Goal: Task Accomplishment & Management: Complete application form

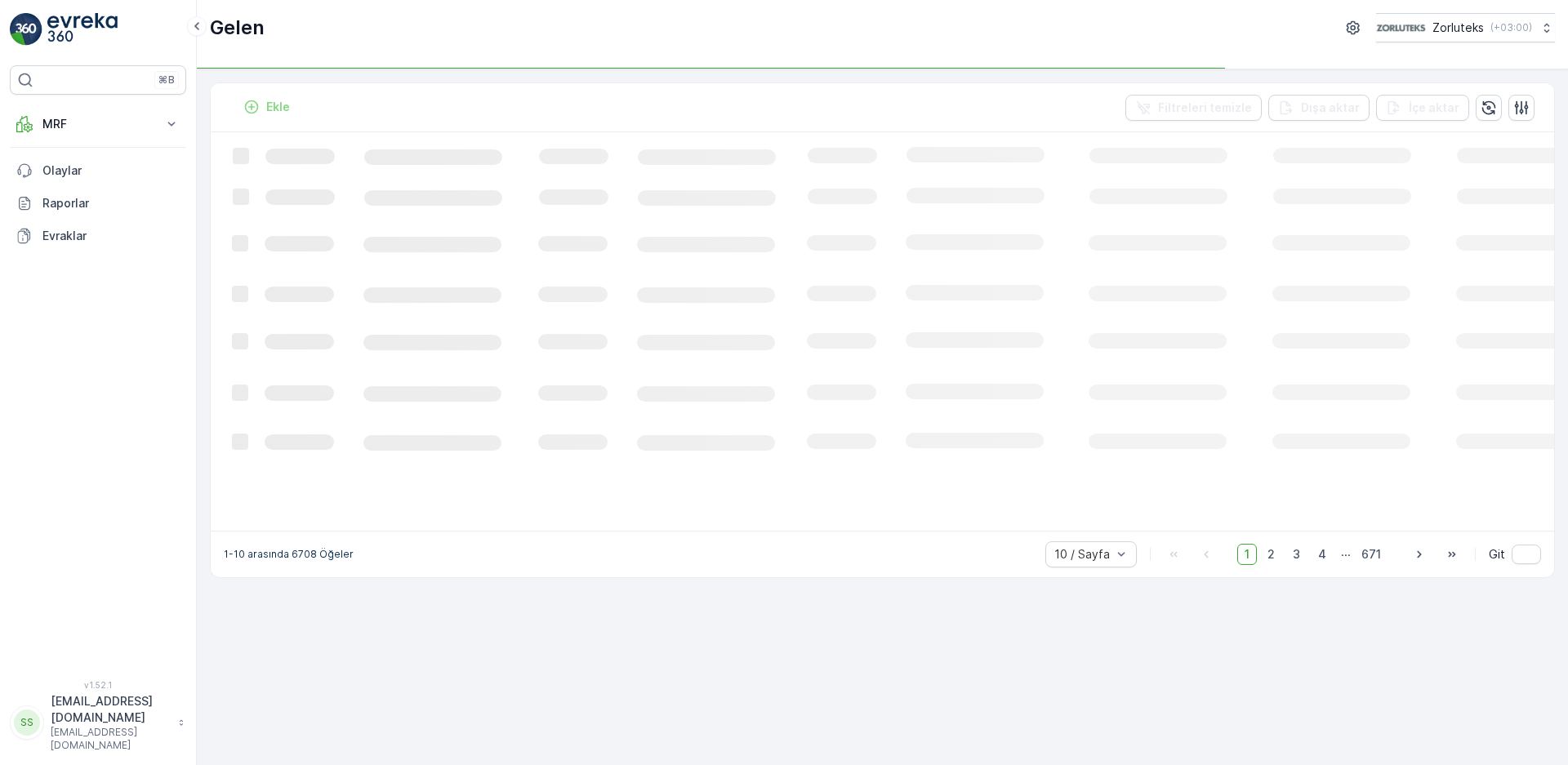
click at [283, 108] on p "Ekle" at bounding box center [278, 107] width 23 height 17
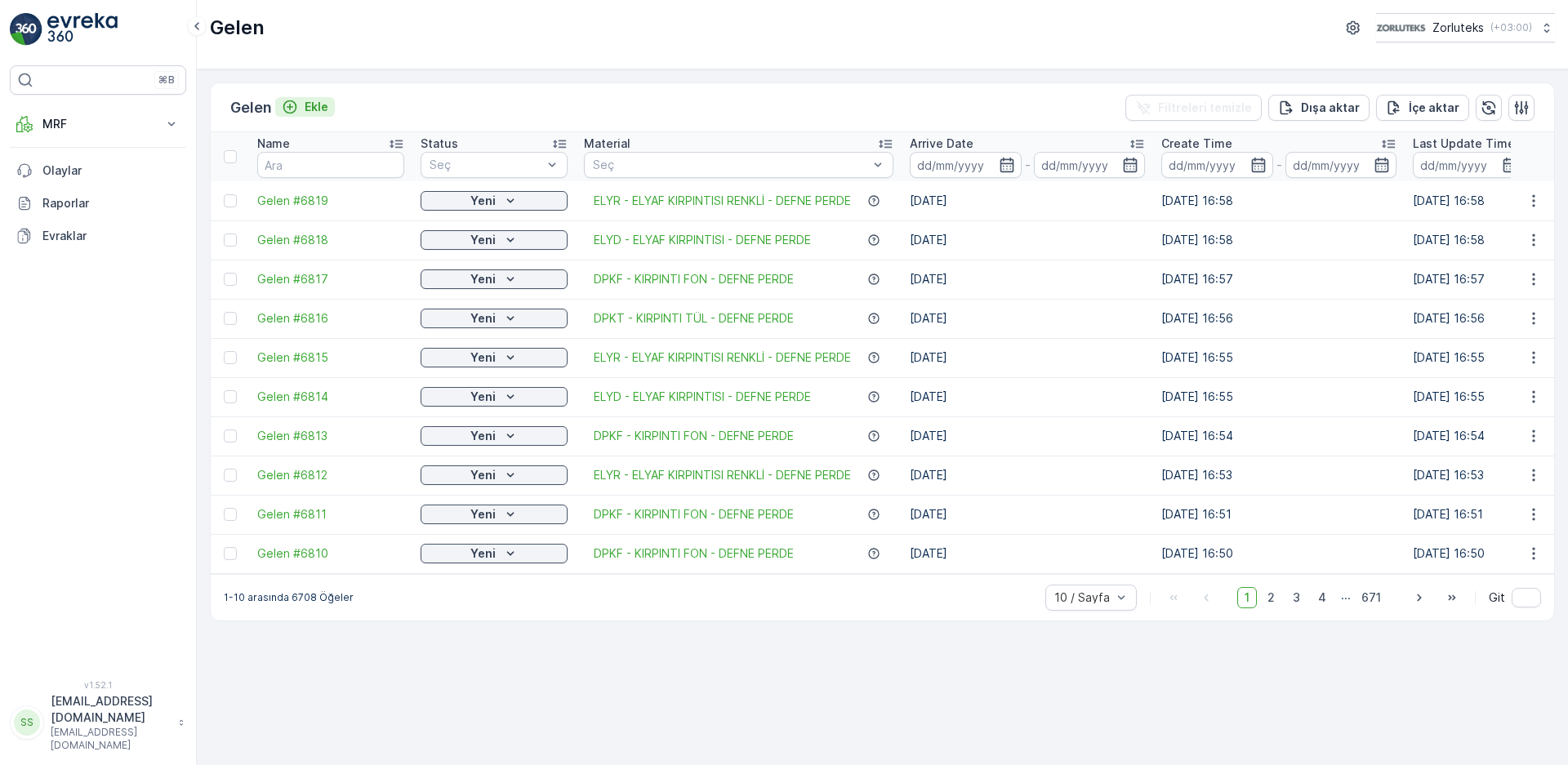
click at [312, 106] on p "Ekle" at bounding box center [317, 107] width 23 height 17
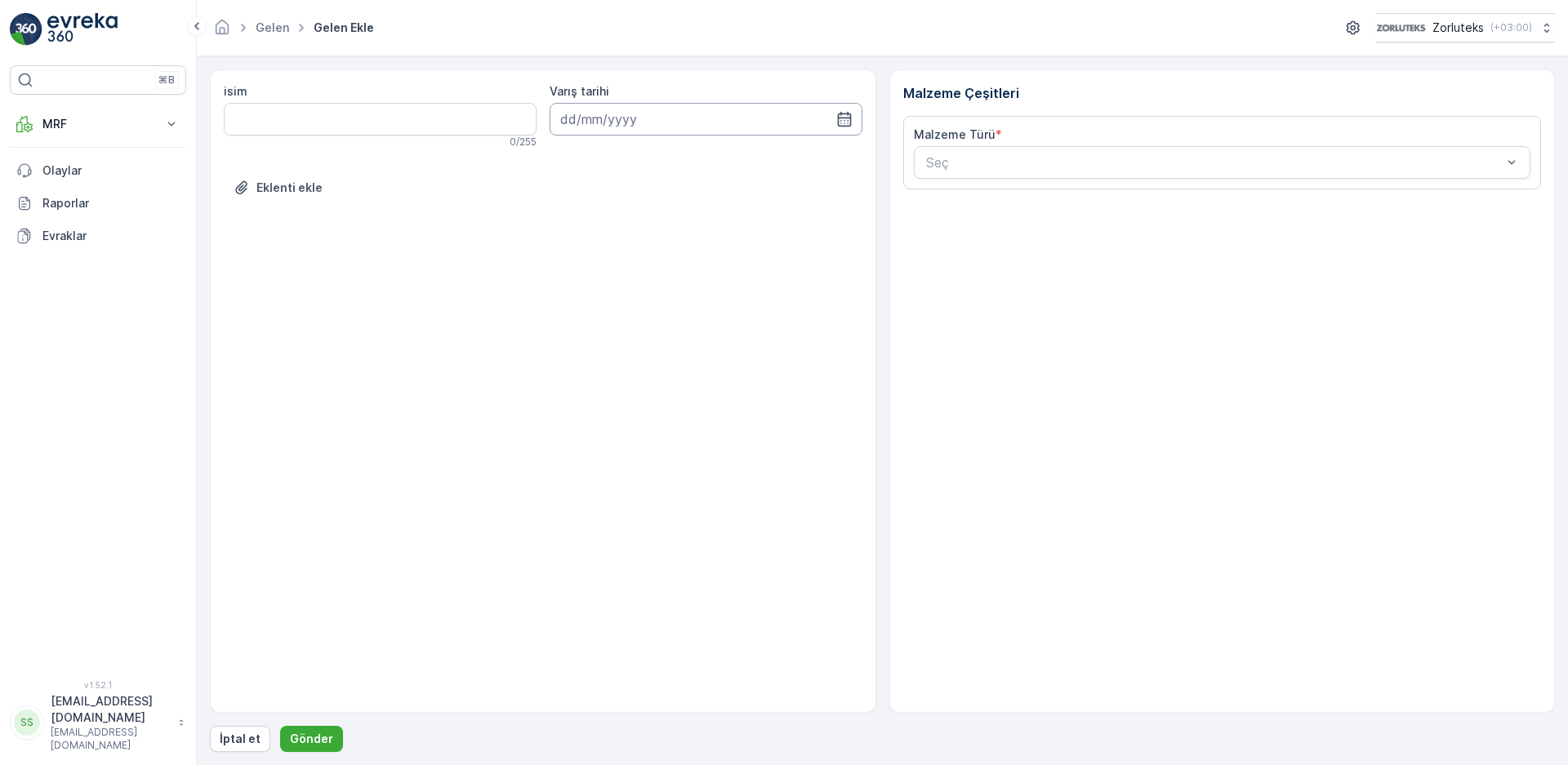
click at [591, 122] on input at bounding box center [706, 119] width 313 height 33
click at [591, 116] on input at bounding box center [706, 119] width 313 height 33
click at [670, 253] on div "9" at bounding box center [665, 255] width 26 height 26
type input "[DATE]"
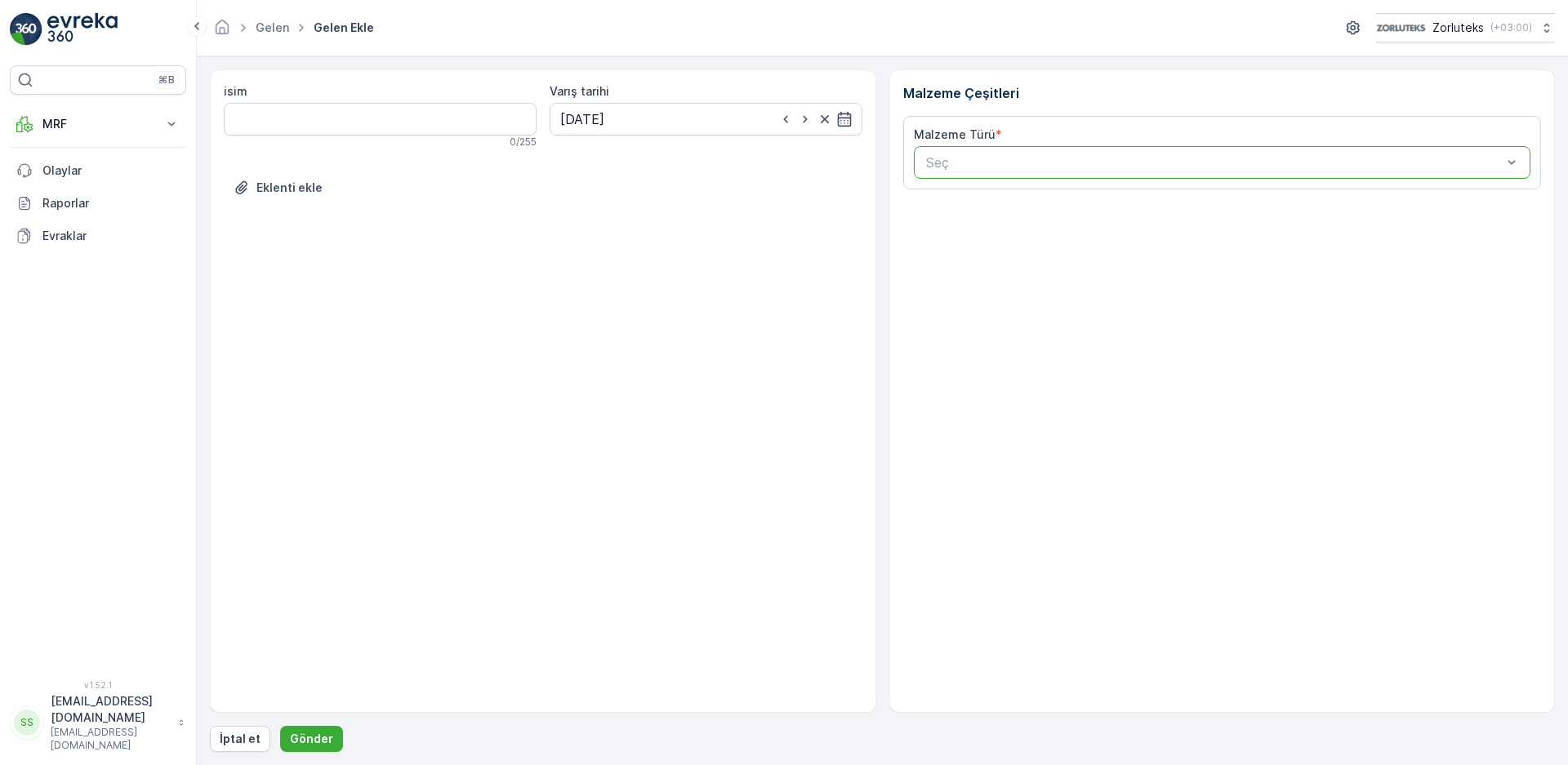
click at [1000, 158] on div at bounding box center [1214, 162] width 580 height 15
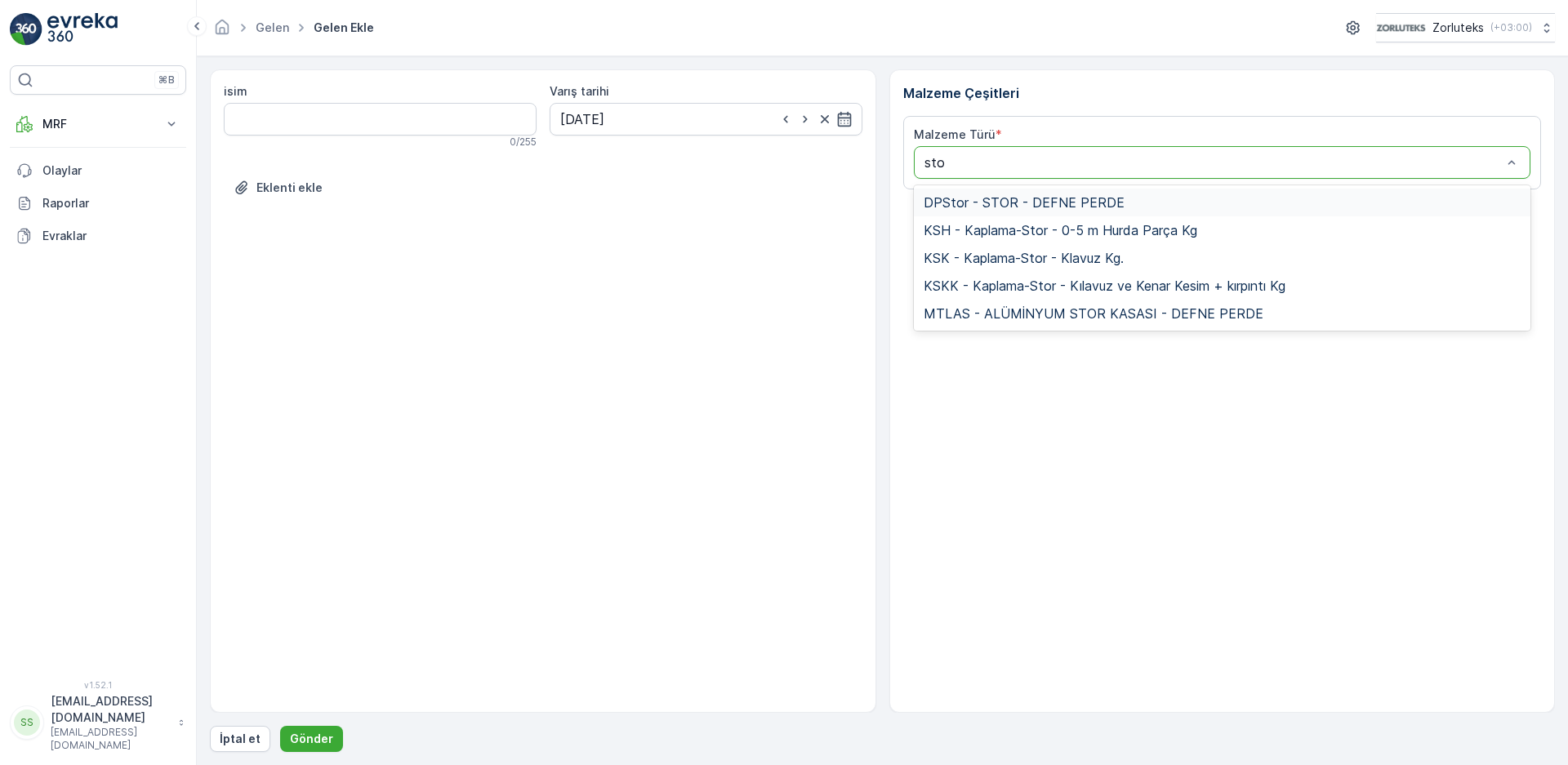
type input "stor"
click at [996, 198] on span "DPStor - STOR - DEFNE PERDE" at bounding box center [1023, 202] width 201 height 15
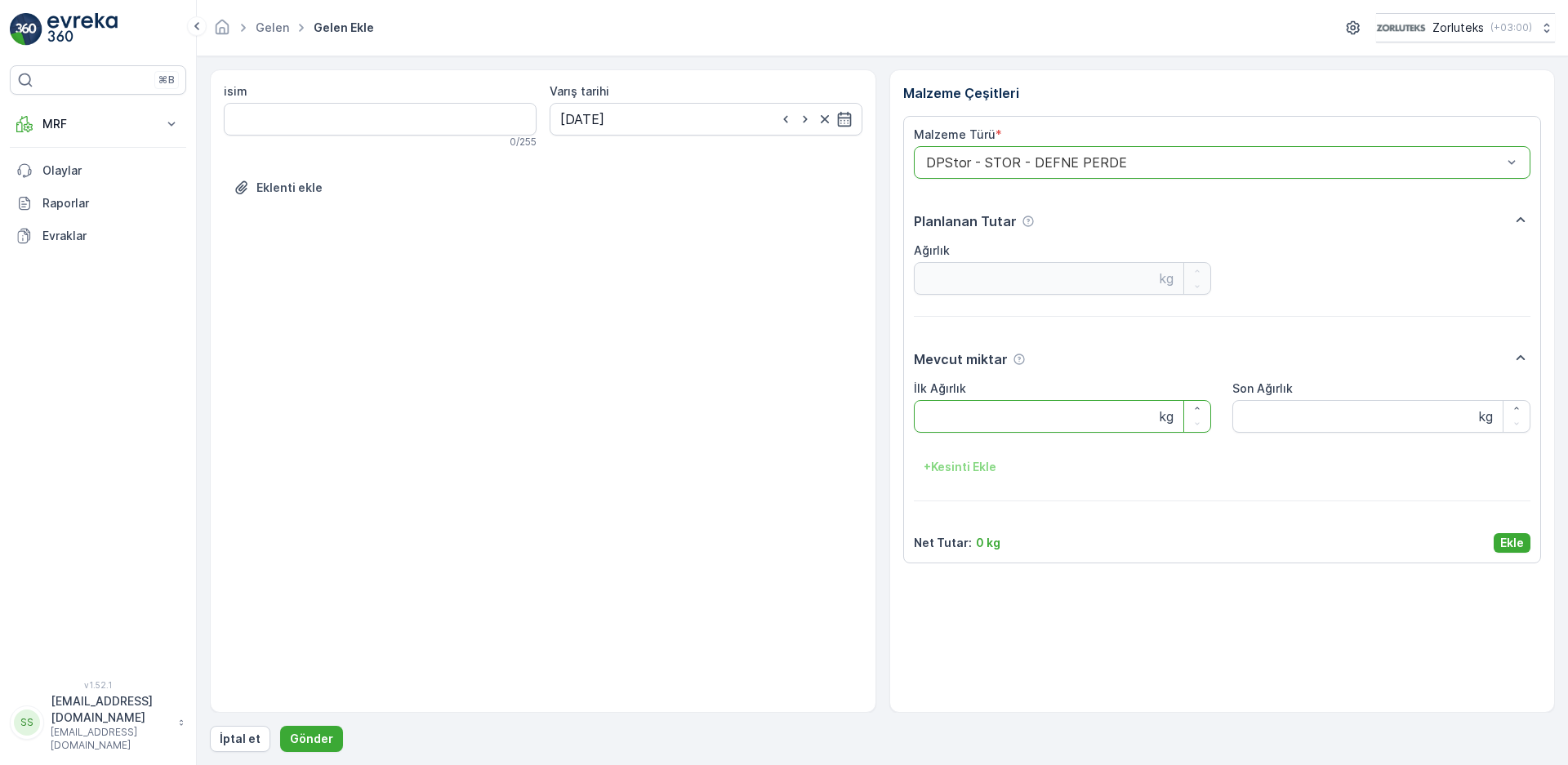
click at [985, 409] on Ağırlık "İlk Ağırlık" at bounding box center [1062, 416] width 298 height 33
type Ağırlık "123"
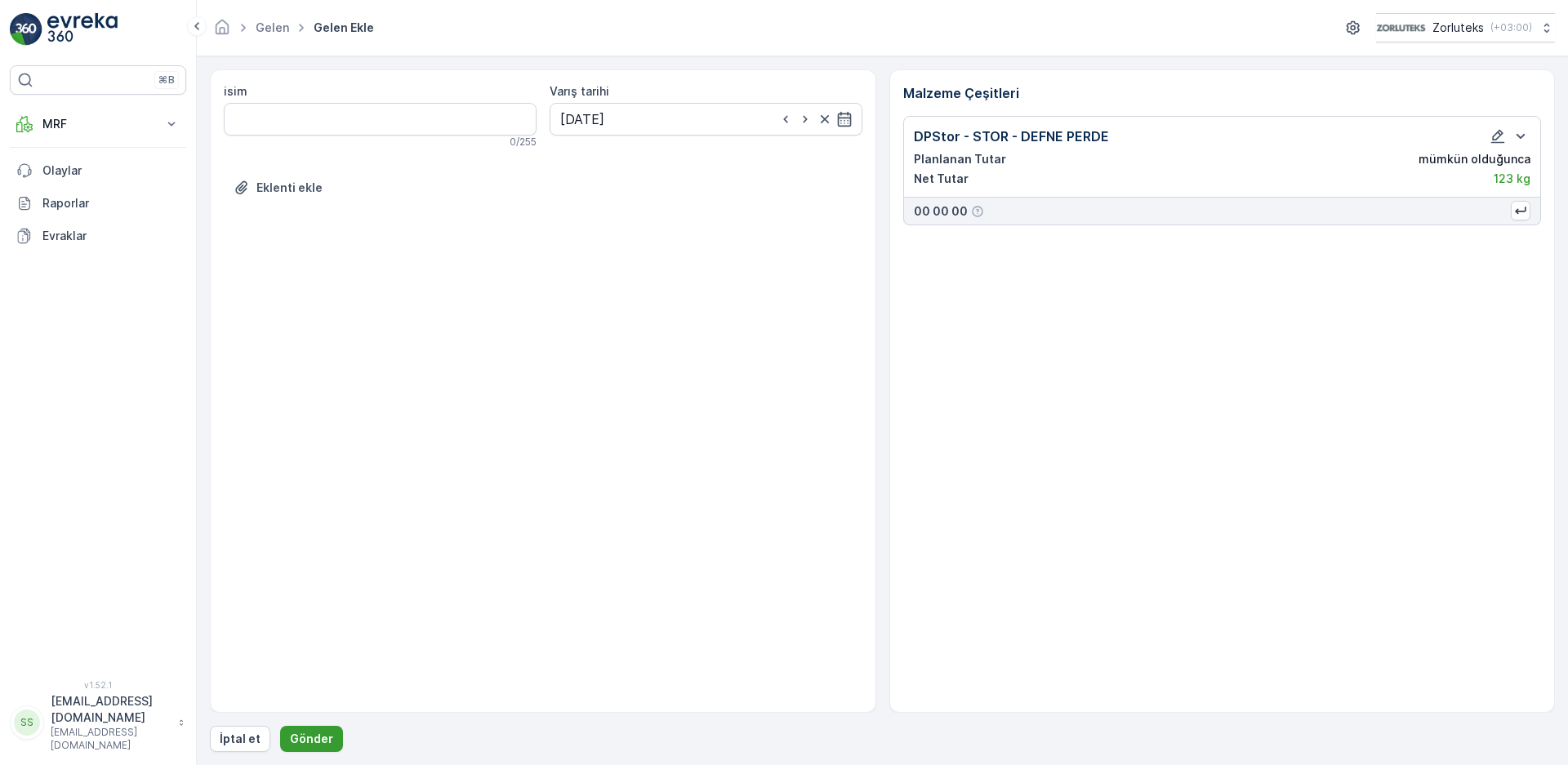
click at [293, 728] on p "Gönder" at bounding box center [312, 739] width 44 height 17
